Goal: Task Accomplishment & Management: Complete application form

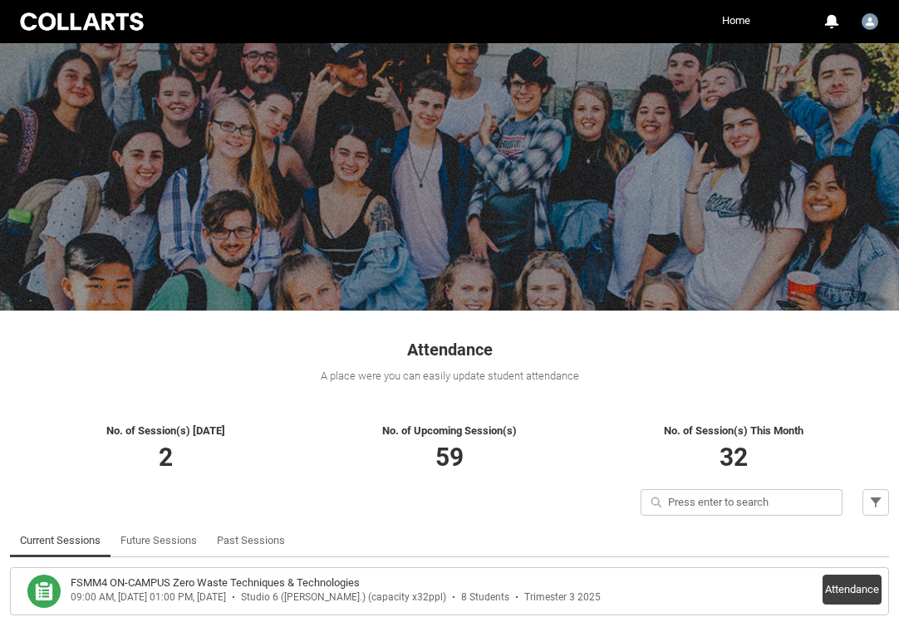
scroll to position [140, 0]
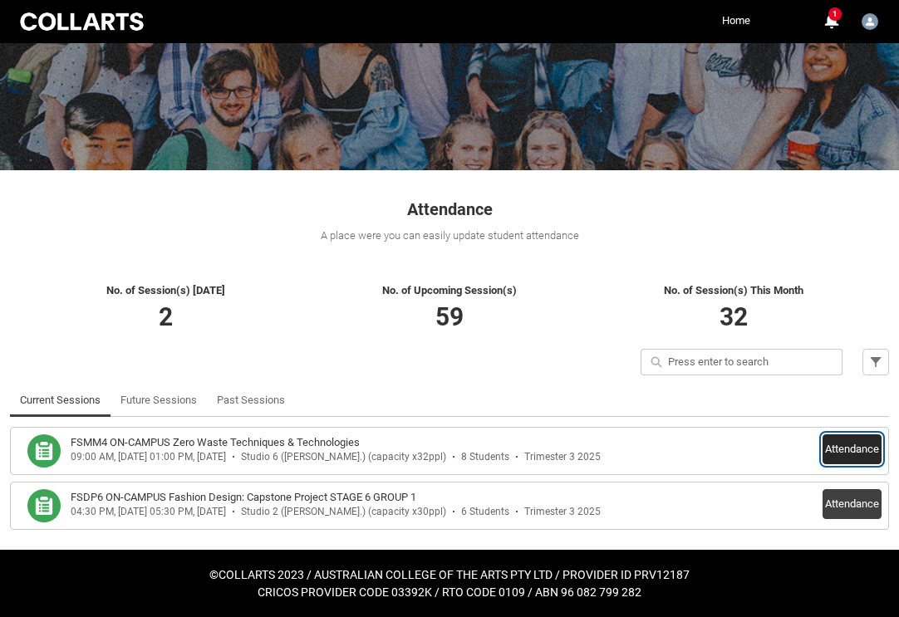
click at [859, 449] on button "Attendance" at bounding box center [851, 449] width 59 height 30
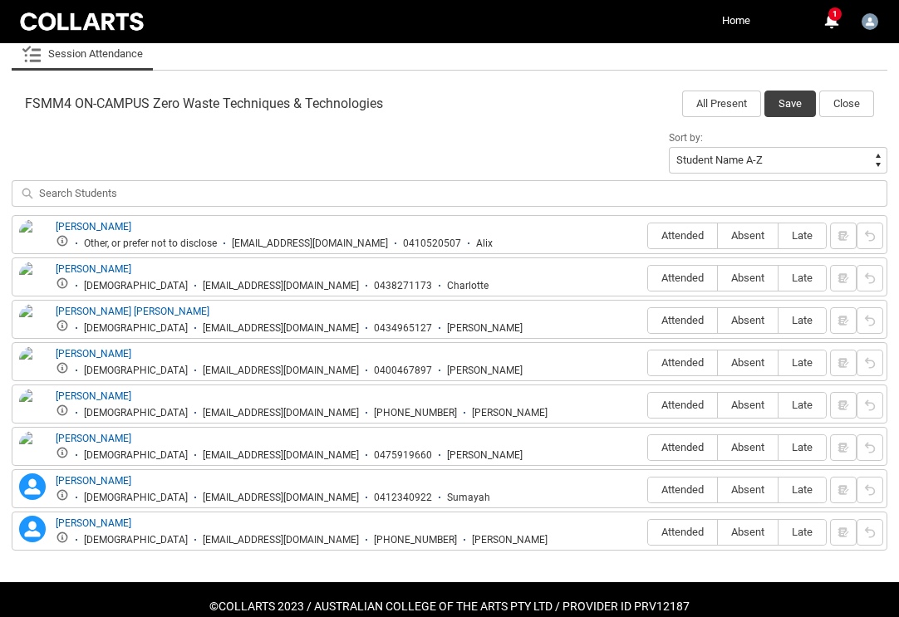
scroll to position [539, 0]
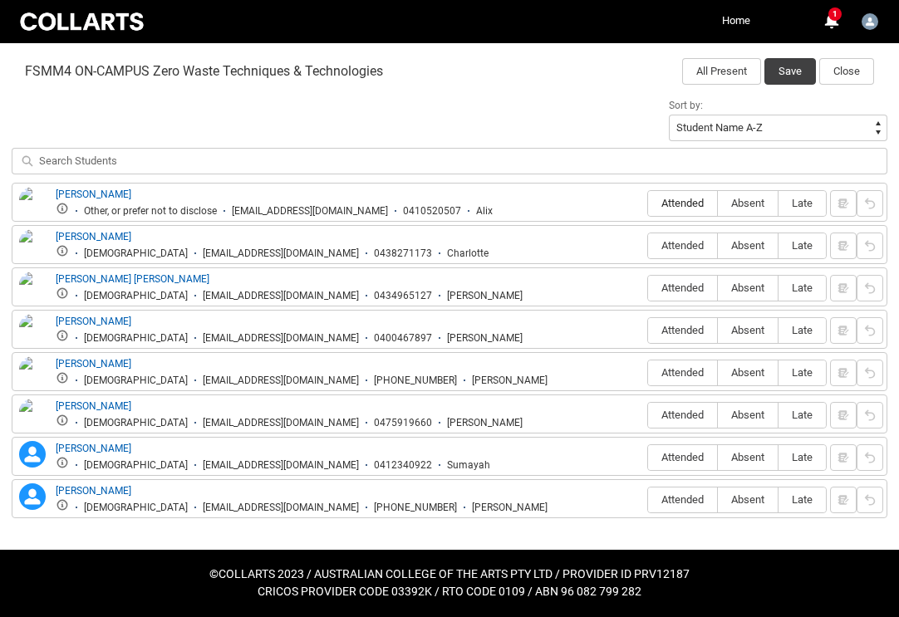
click at [683, 209] on span "Attended" at bounding box center [682, 203] width 69 height 12
click at [648, 203] on input "Attended" at bounding box center [647, 203] width 1 height 1
type lightning-radio-group "Attended"
radio input "true"
click at [730, 249] on span "Absent" at bounding box center [748, 245] width 60 height 12
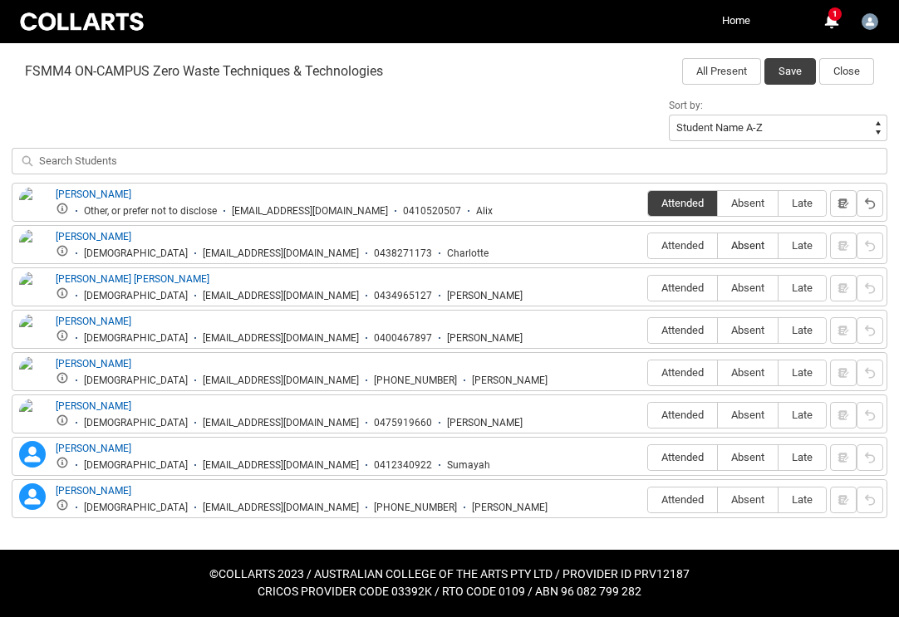
click at [718, 246] on input "Absent" at bounding box center [717, 245] width 1 height 1
type lightning-radio-group "Absent"
radio input "true"
click at [689, 282] on span "Attended" at bounding box center [682, 288] width 69 height 12
click at [648, 287] on input "Attended" at bounding box center [647, 287] width 1 height 1
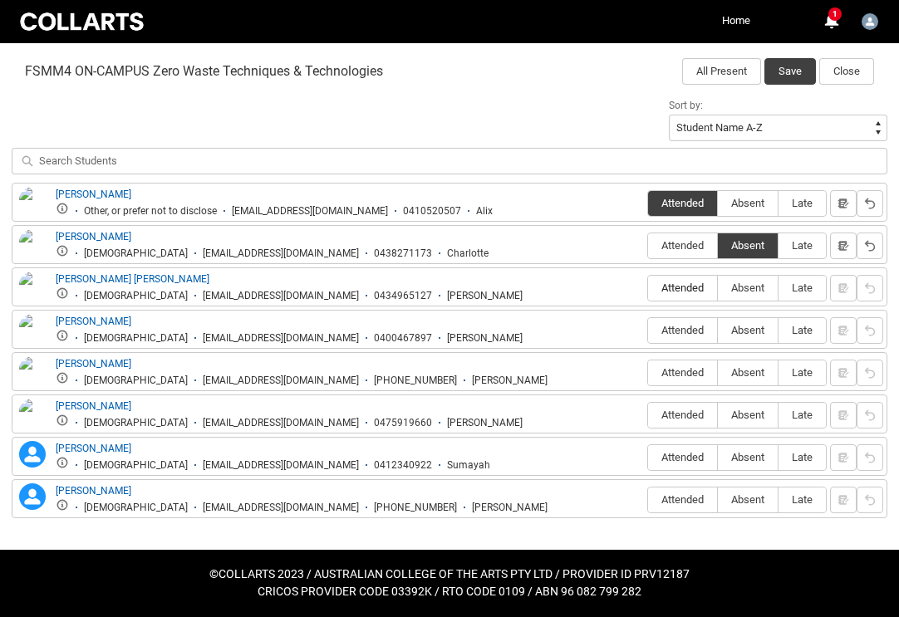
type lightning-radio-group "Attended"
radio input "true"
drag, startPoint x: 747, startPoint y: 287, endPoint x: 747, endPoint y: 304, distance: 16.6
click at [747, 287] on span "Absent" at bounding box center [748, 288] width 60 height 12
click at [718, 287] on input "Absent" at bounding box center [717, 287] width 1 height 1
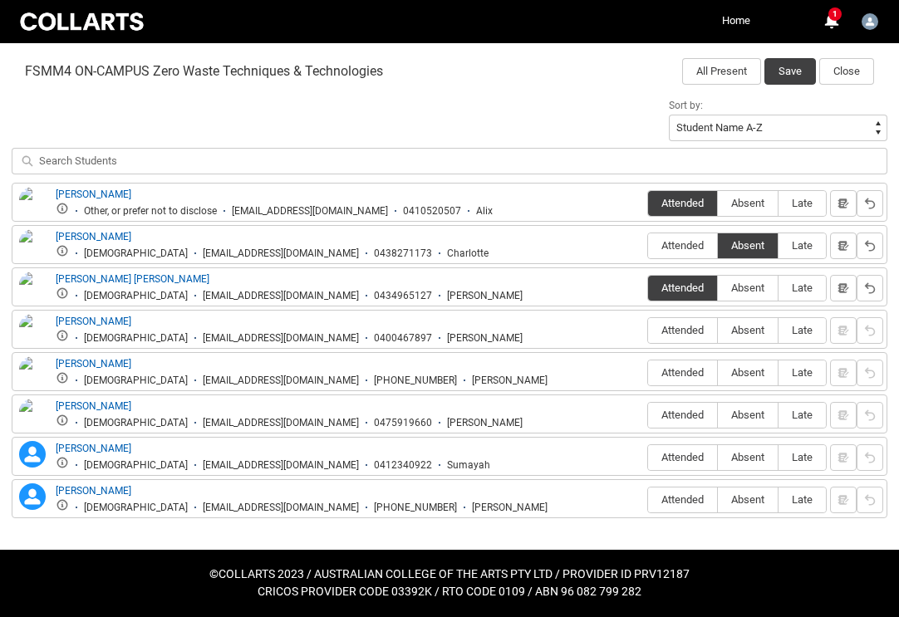
type lightning-radio-group "Absent"
radio input "true"
click at [668, 338] on label "Attended" at bounding box center [682, 331] width 69 height 26
click at [648, 331] on input "Attended" at bounding box center [647, 330] width 1 height 1
type lightning-radio-group "Attended"
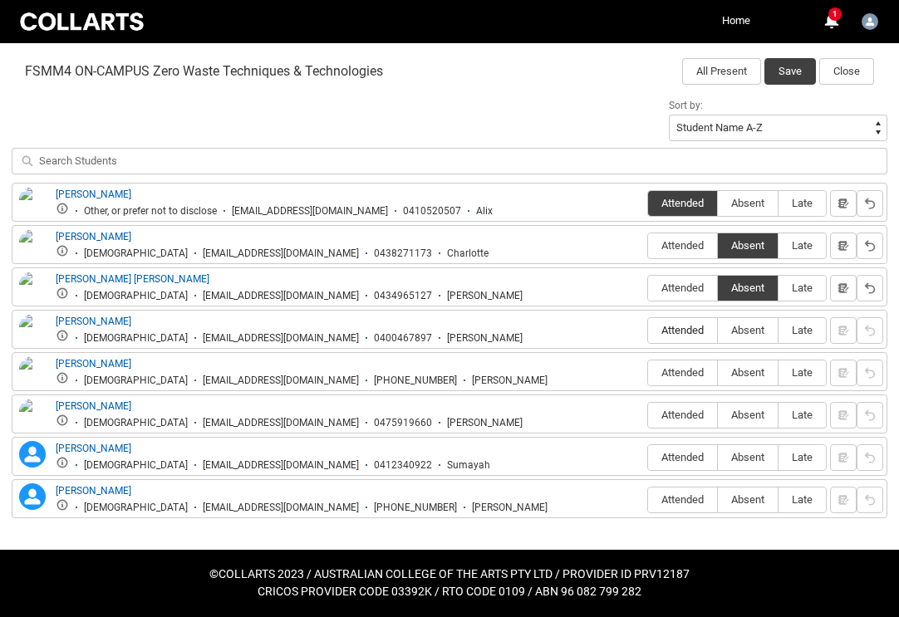
radio input "true"
click at [689, 373] on span "Attended" at bounding box center [682, 372] width 69 height 12
click at [648, 373] on input "Attended" at bounding box center [647, 372] width 1 height 1
type lightning-radio-group "Attended"
radio input "true"
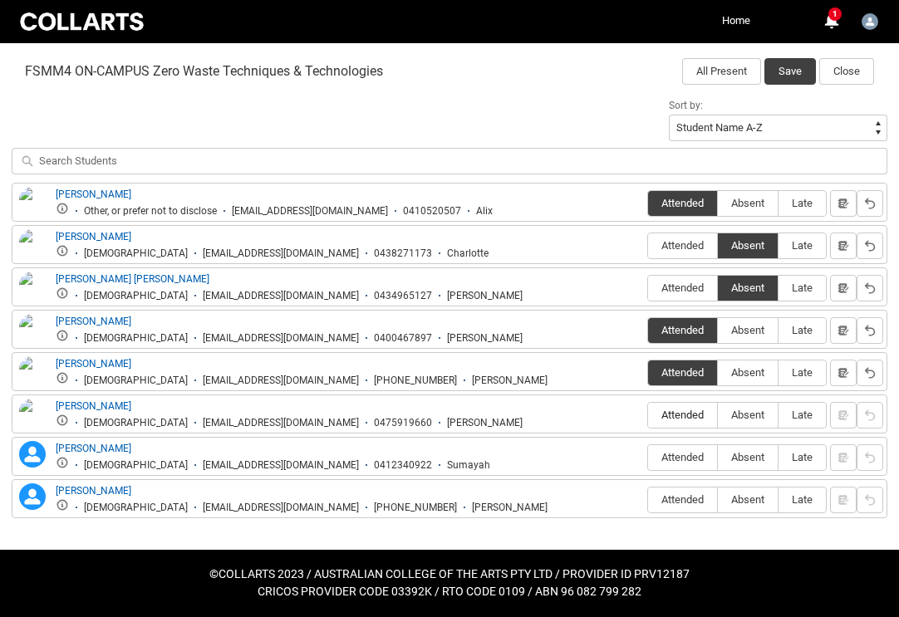
click at [689, 421] on span "Attended" at bounding box center [682, 415] width 69 height 12
click at [648, 415] on input "Attended" at bounding box center [647, 414] width 1 height 1
type lightning-radio-group "Attended"
radio input "true"
click at [687, 443] on fieldset "Attended Absent Late" at bounding box center [736, 456] width 179 height 31
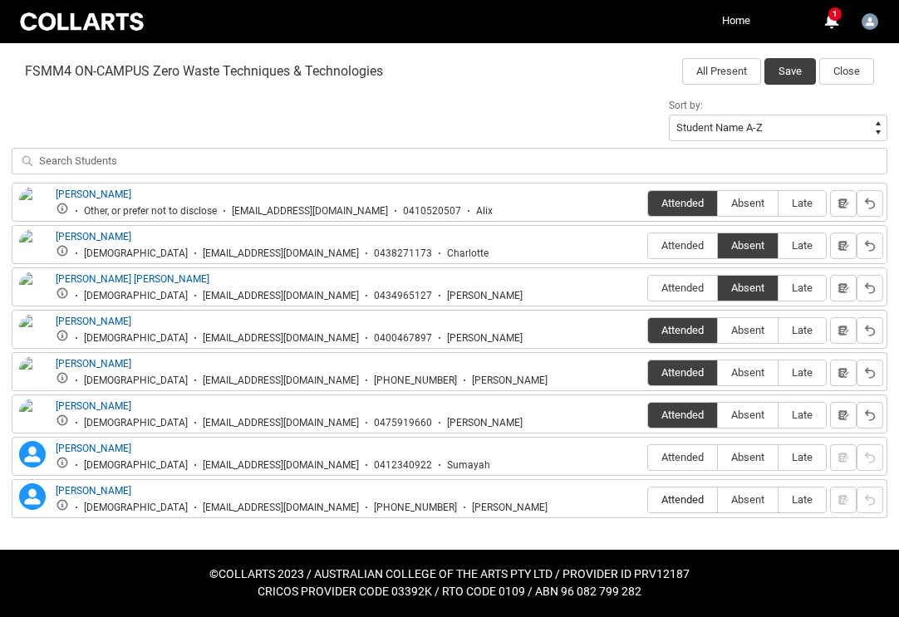
click at [687, 503] on span "Attended" at bounding box center [682, 499] width 69 height 12
click at [648, 500] on input "Attended" at bounding box center [647, 499] width 1 height 1
type lightning-radio-group "Attended"
radio input "true"
click at [684, 453] on span "Attended" at bounding box center [682, 457] width 69 height 12
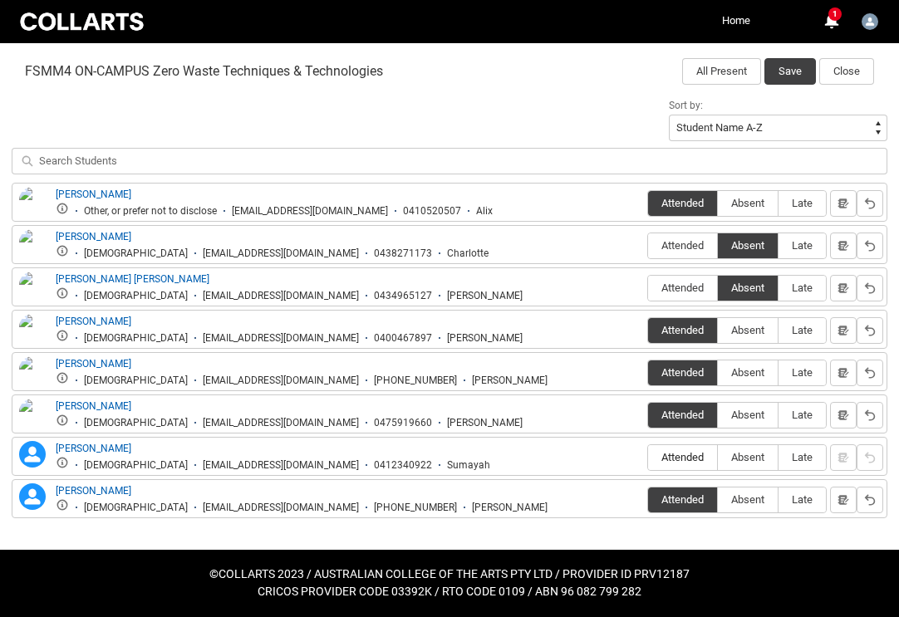
click at [648, 457] on input "Attended" at bounding box center [647, 457] width 1 height 1
type lightning-radio-group "Attended"
radio input "true"
click at [787, 67] on button "Save" at bounding box center [789, 71] width 51 height 27
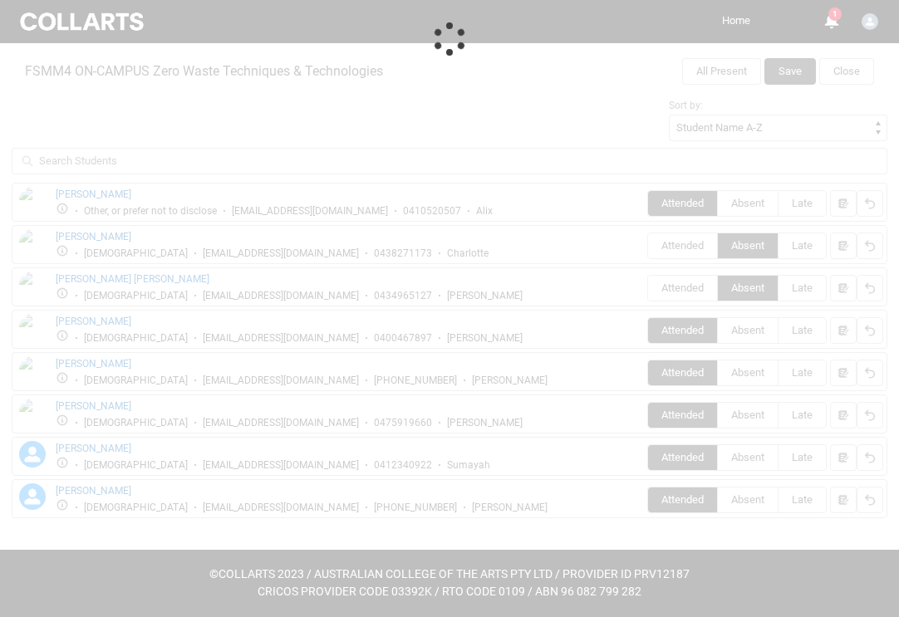
scroll to position [140, 0]
